Goal: Task Accomplishment & Management: Complete application form

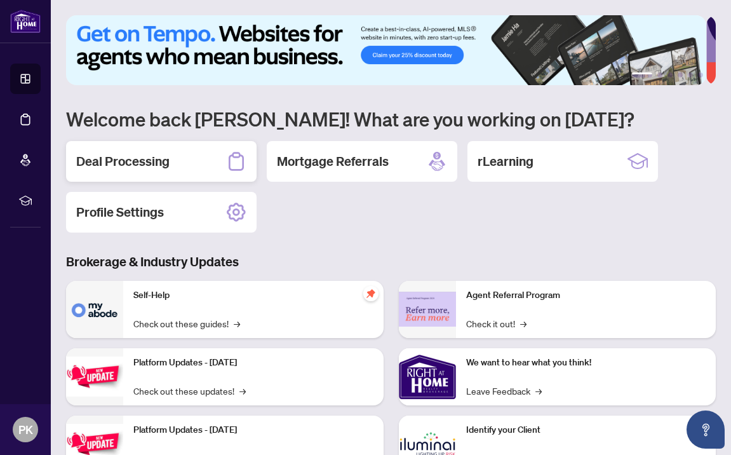
click at [116, 167] on h2 "Deal Processing" at bounding box center [122, 161] width 93 height 18
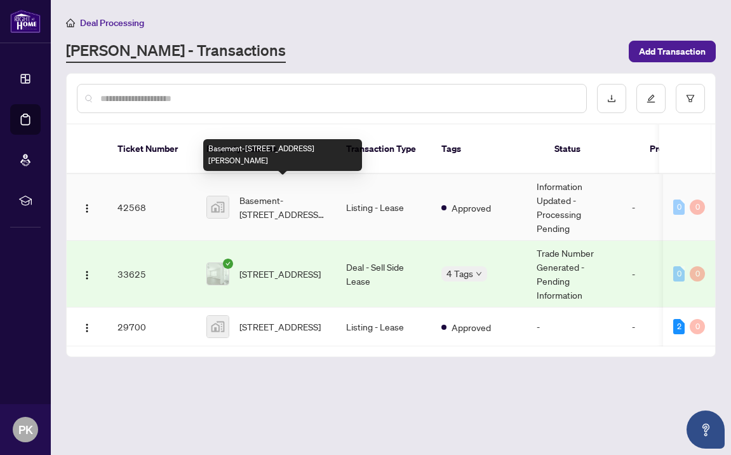
click at [262, 194] on span "Basement-[STREET_ADDRESS][PERSON_NAME]" at bounding box center [282, 207] width 86 height 28
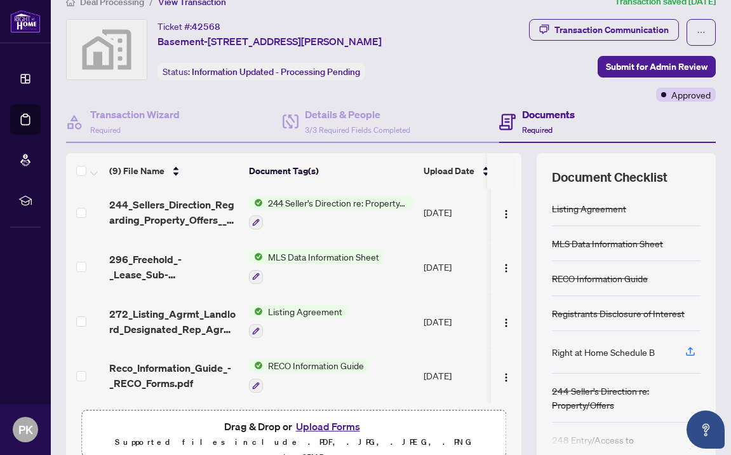
scroll to position [77, 0]
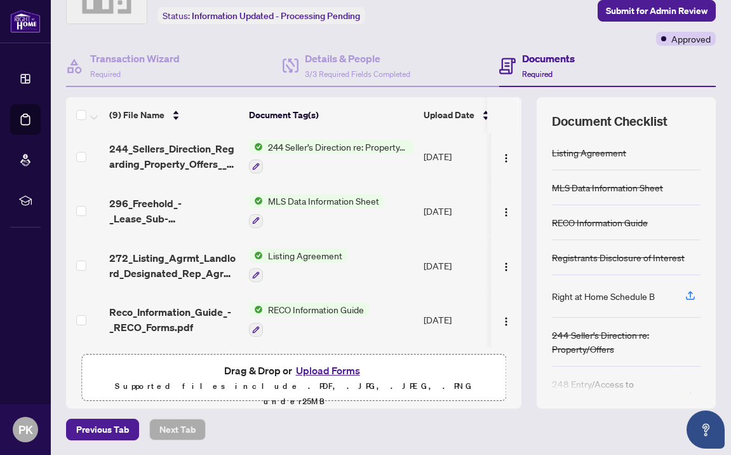
click at [323, 372] on button "Upload Forms" at bounding box center [328, 370] width 72 height 17
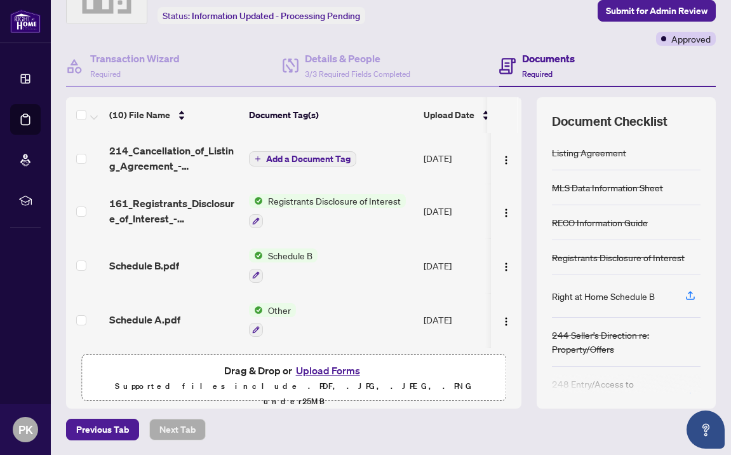
scroll to position [0, 0]
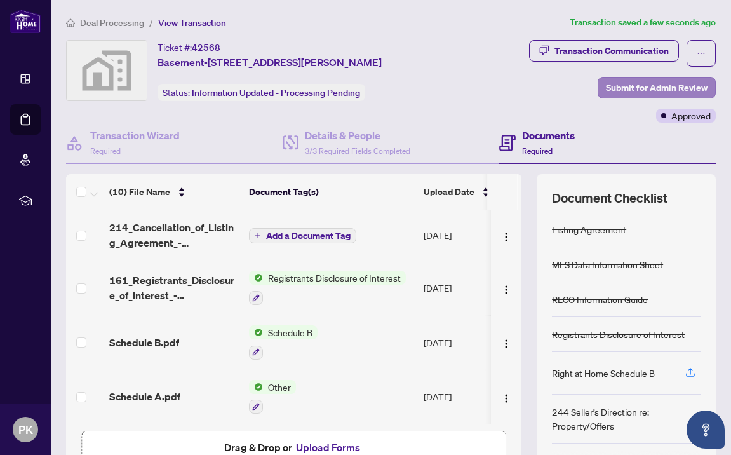
click at [624, 86] on span "Submit for Admin Review" at bounding box center [657, 87] width 102 height 20
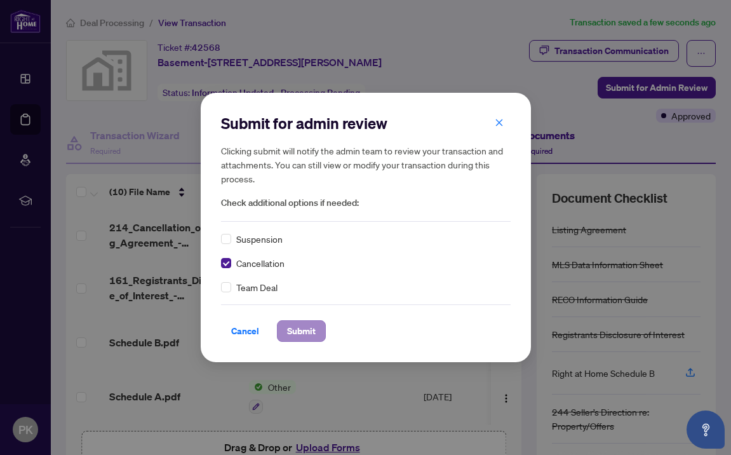
click at [299, 332] on span "Submit" at bounding box center [301, 331] width 29 height 20
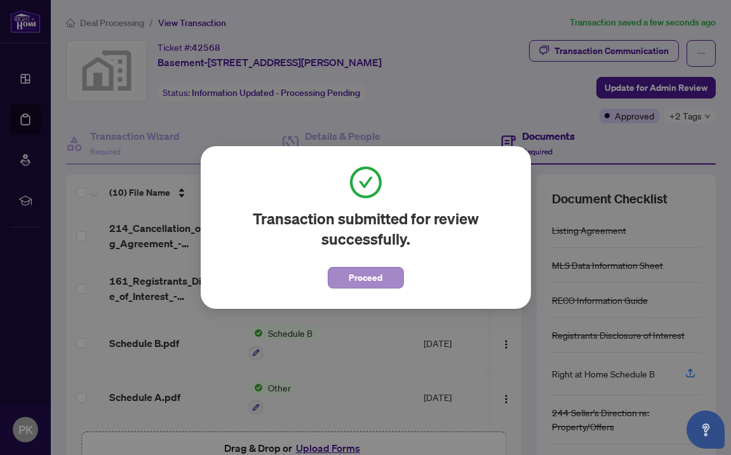
click at [350, 279] on span "Proceed" at bounding box center [366, 277] width 34 height 20
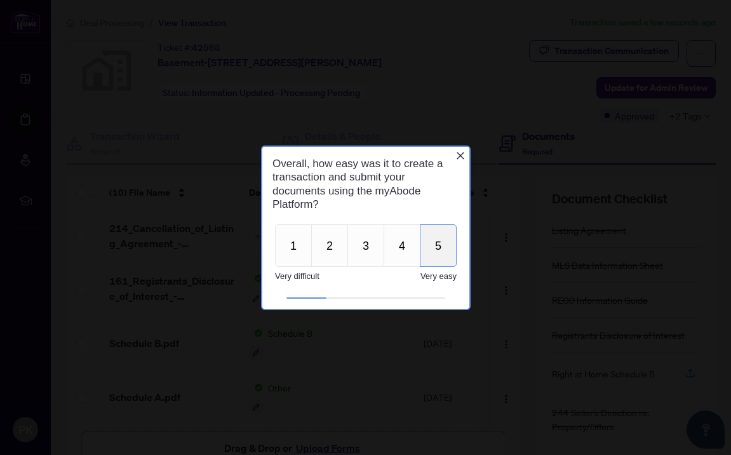
click at [436, 250] on button "5" at bounding box center [437, 245] width 37 height 43
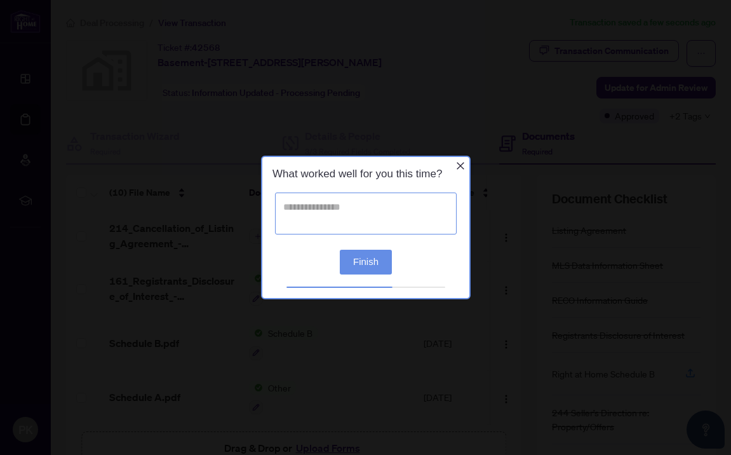
click at [377, 208] on textarea at bounding box center [365, 213] width 182 height 42
click at [460, 163] on icon "Close button" at bounding box center [460, 166] width 10 height 10
